Goal: Information Seeking & Learning: Learn about a topic

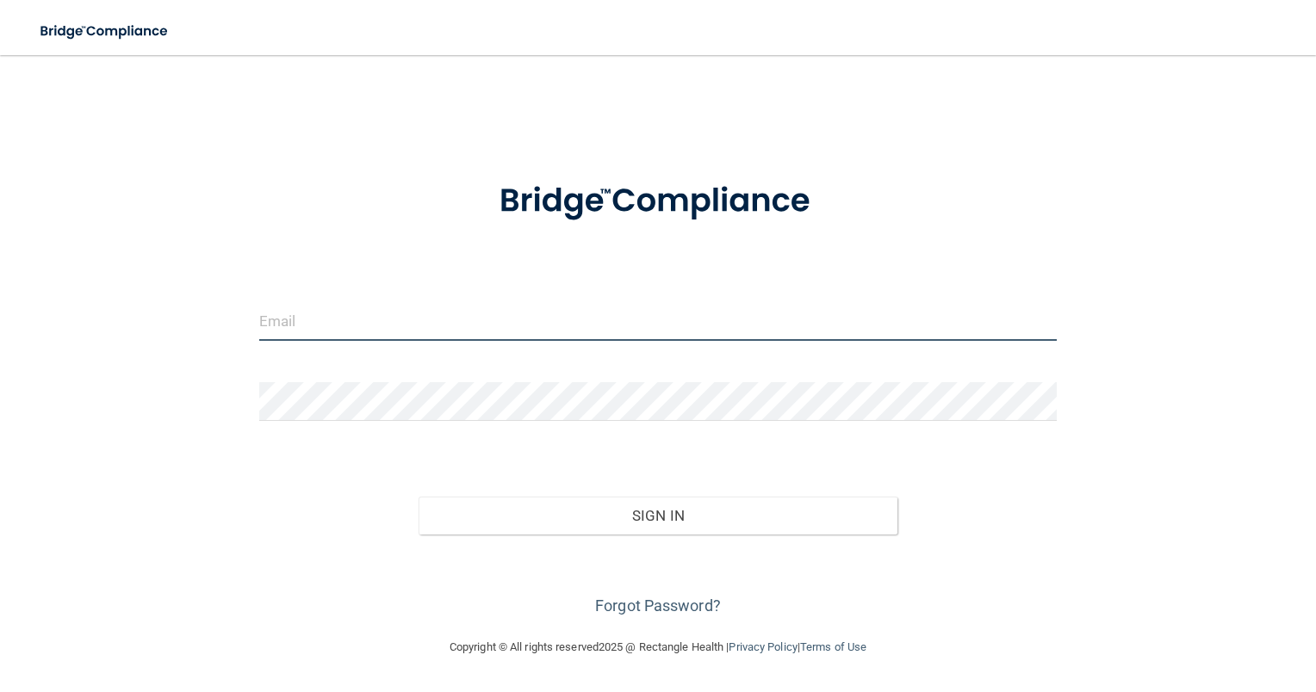
click at [603, 322] on input "email" at bounding box center [658, 321] width 798 height 39
type input "[EMAIL_ADDRESS][DOMAIN_NAME]"
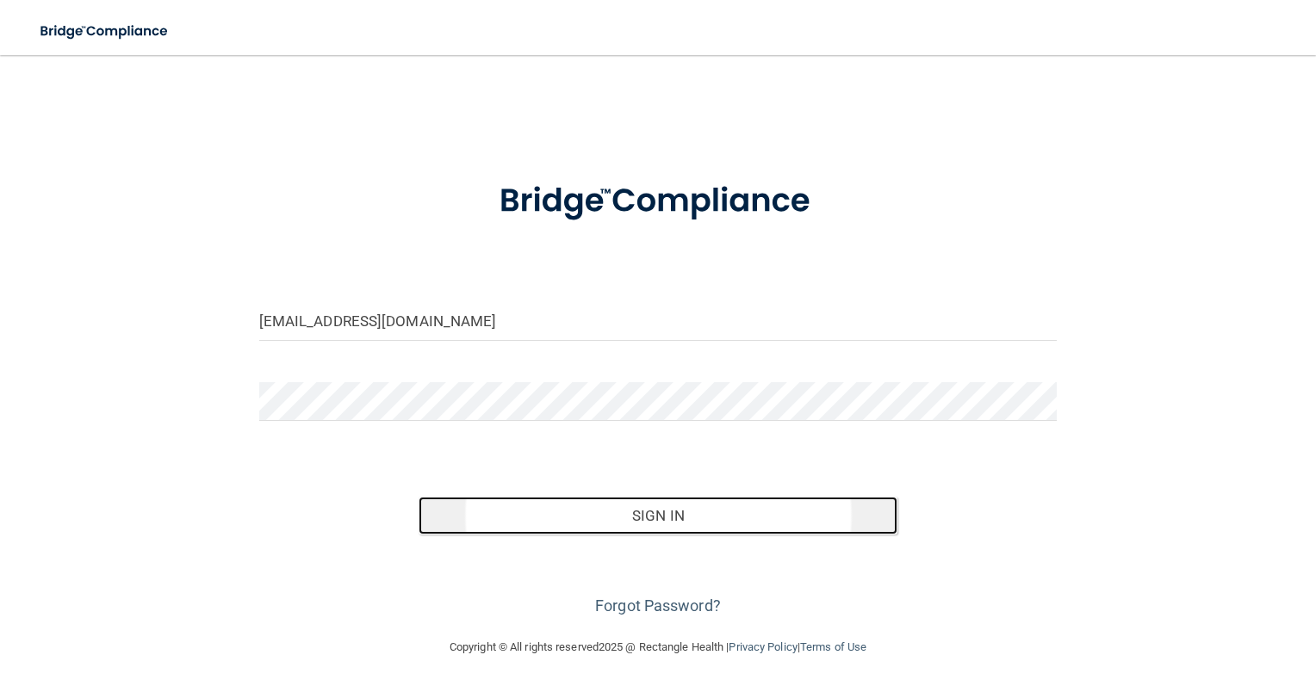
click at [589, 512] on button "Sign In" at bounding box center [658, 516] width 479 height 38
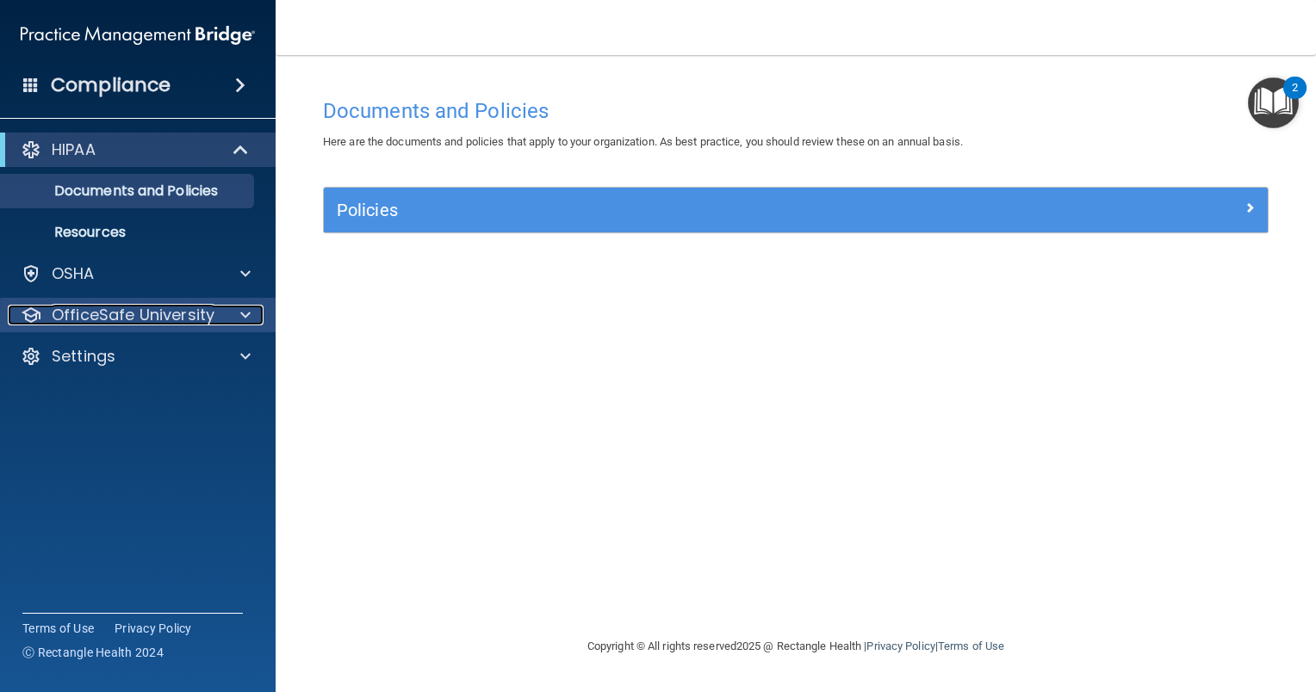
click at [222, 323] on div at bounding box center [242, 315] width 43 height 21
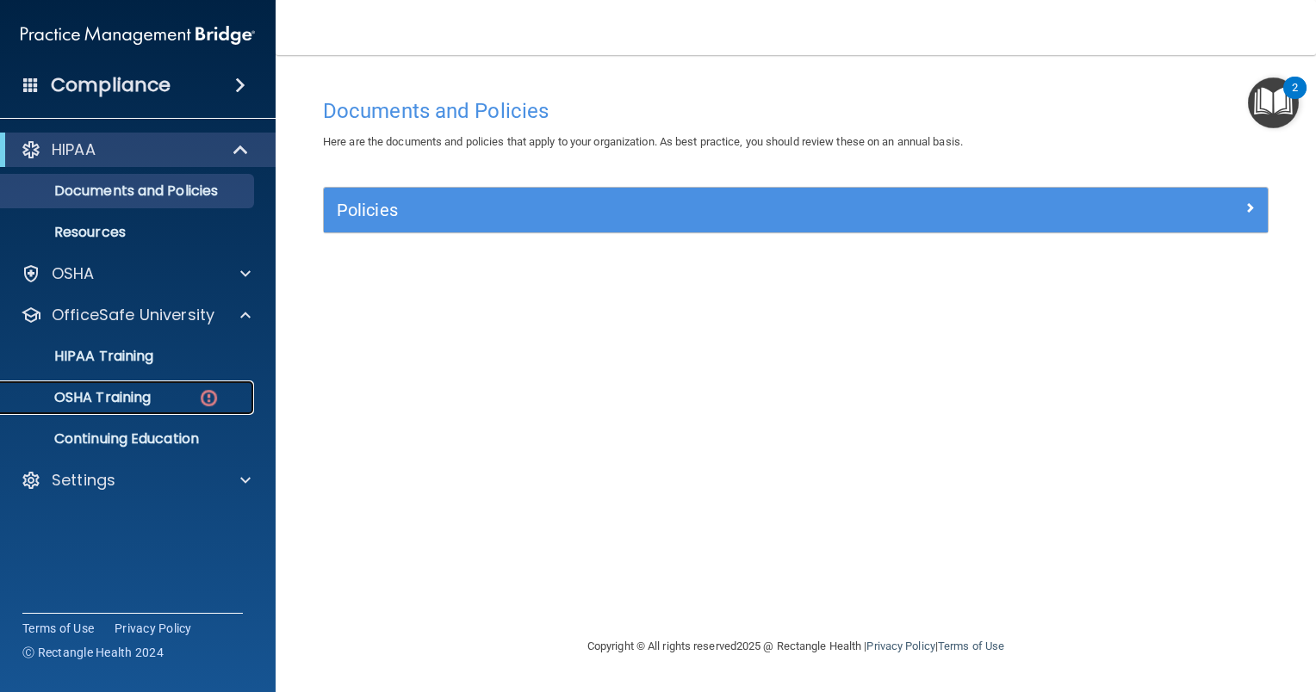
click at [159, 400] on div "OSHA Training" at bounding box center [128, 397] width 235 height 17
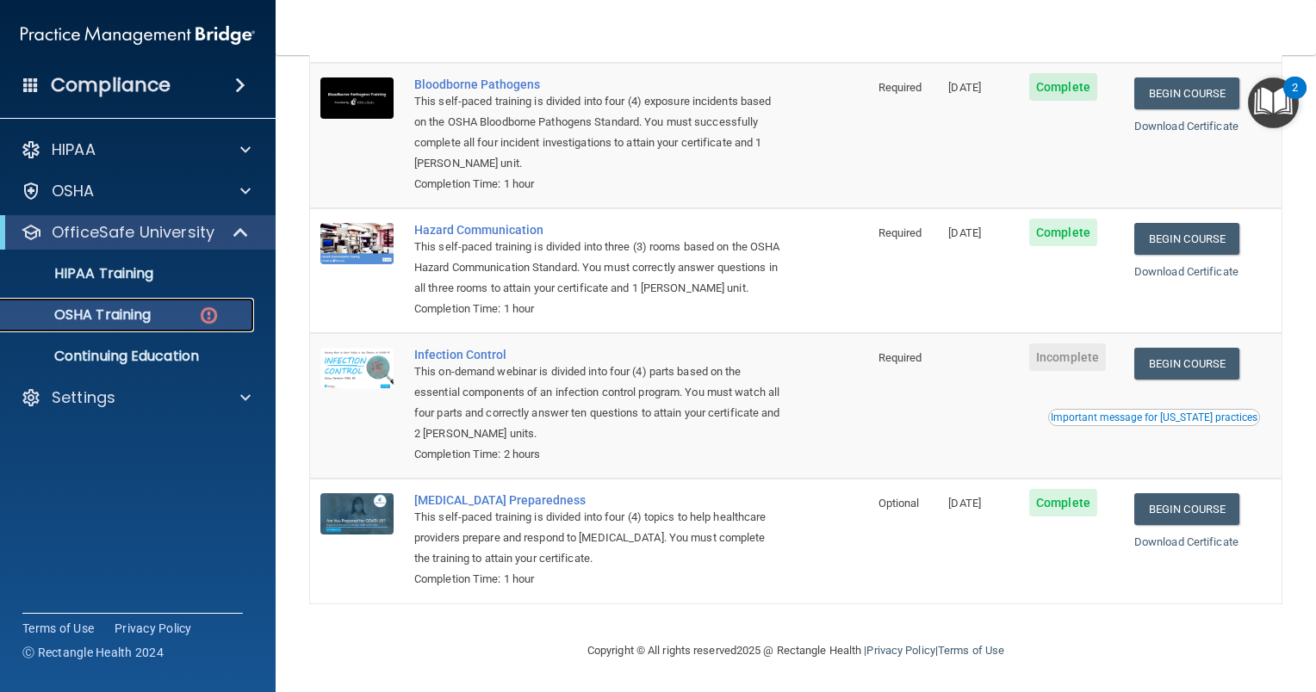
scroll to position [202, 0]
click at [1216, 358] on link "Begin Course" at bounding box center [1186, 364] width 105 height 32
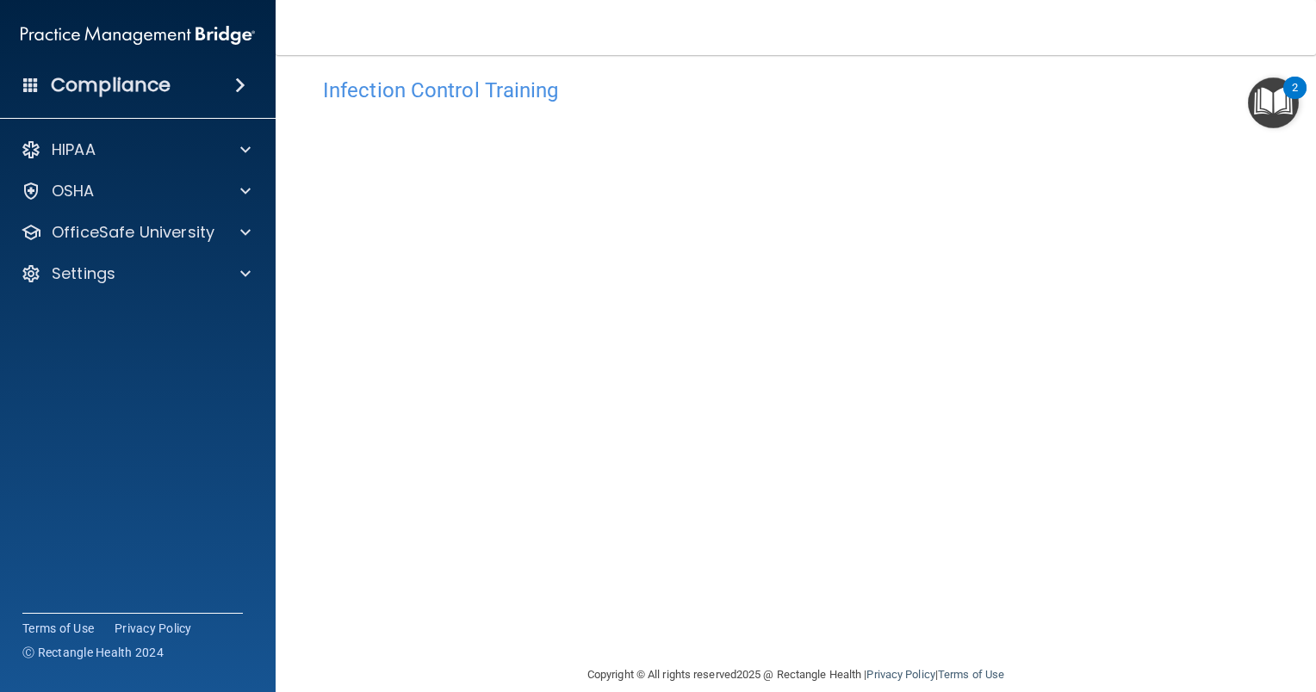
scroll to position [21, 0]
